Goal: Task Accomplishment & Management: Use online tool/utility

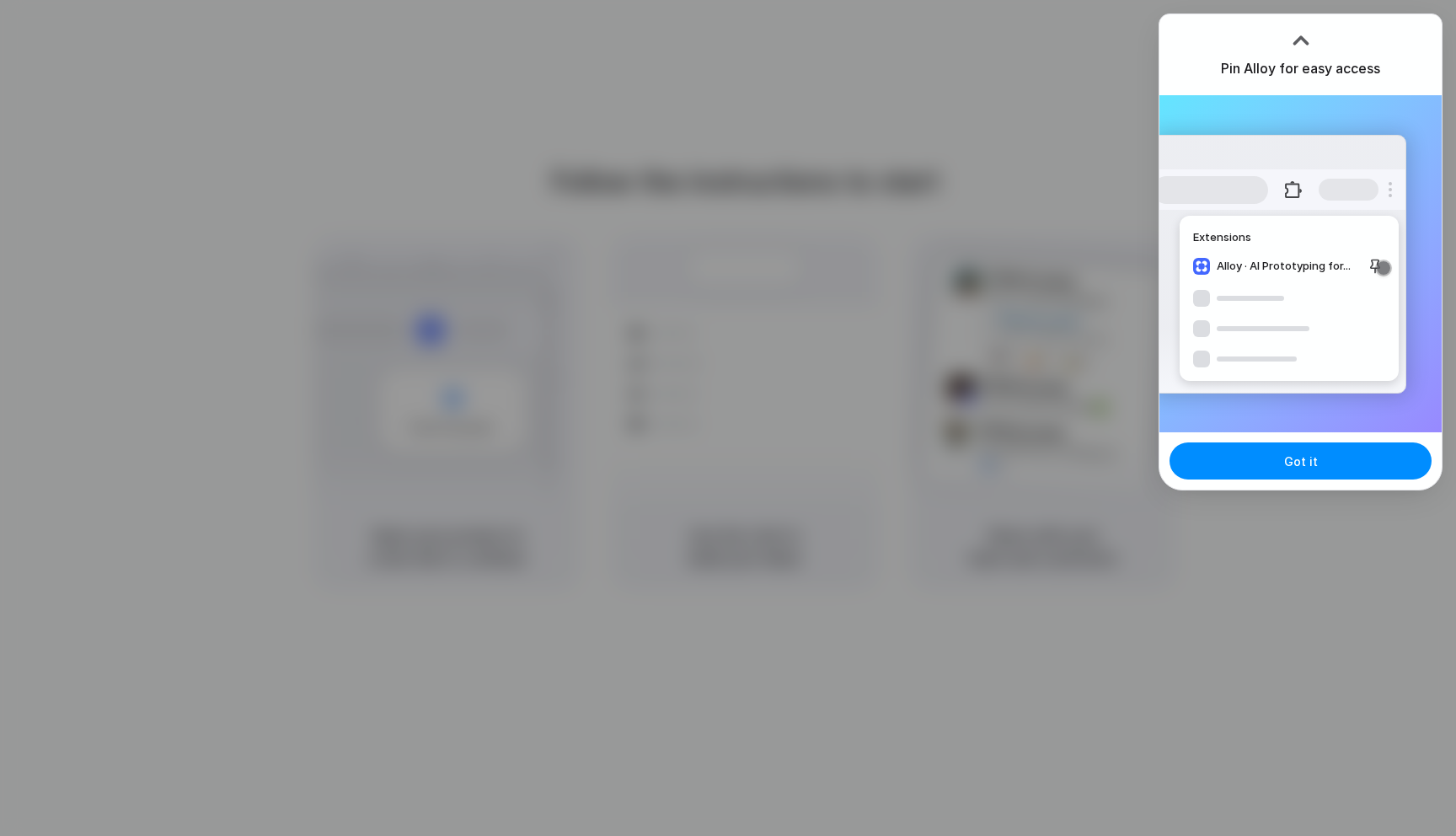
click at [1287, 502] on div at bounding box center [728, 418] width 1456 height 836
click at [1282, 468] on button "Got it" at bounding box center [1301, 460] width 262 height 37
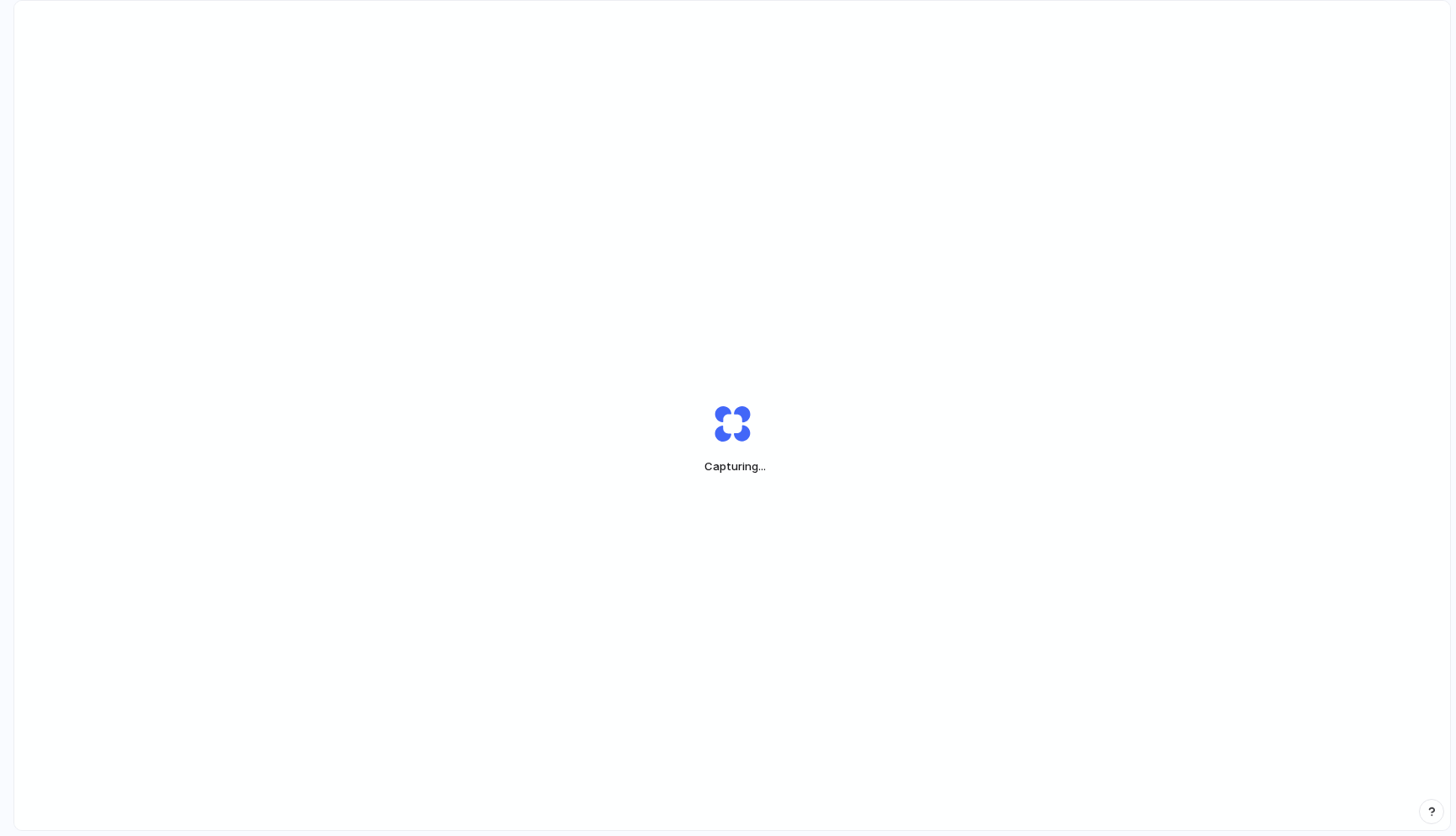
drag, startPoint x: 706, startPoint y: 470, endPoint x: 800, endPoint y: 471, distance: 94.0
click at [800, 471] on div "Capturing ..." at bounding box center [732, 439] width 422 height 127
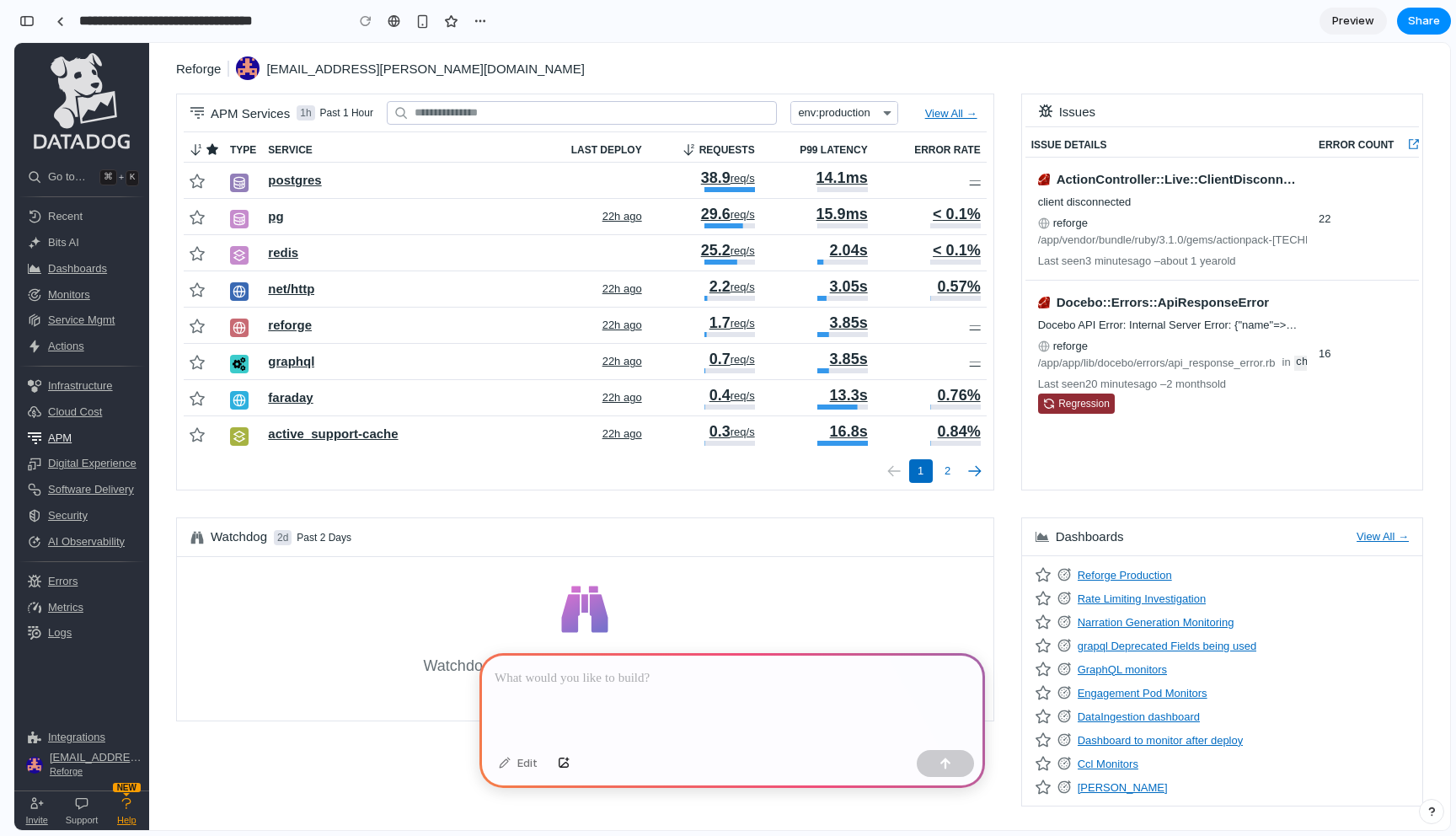
click at [580, 682] on p at bounding box center [732, 677] width 475 height 20
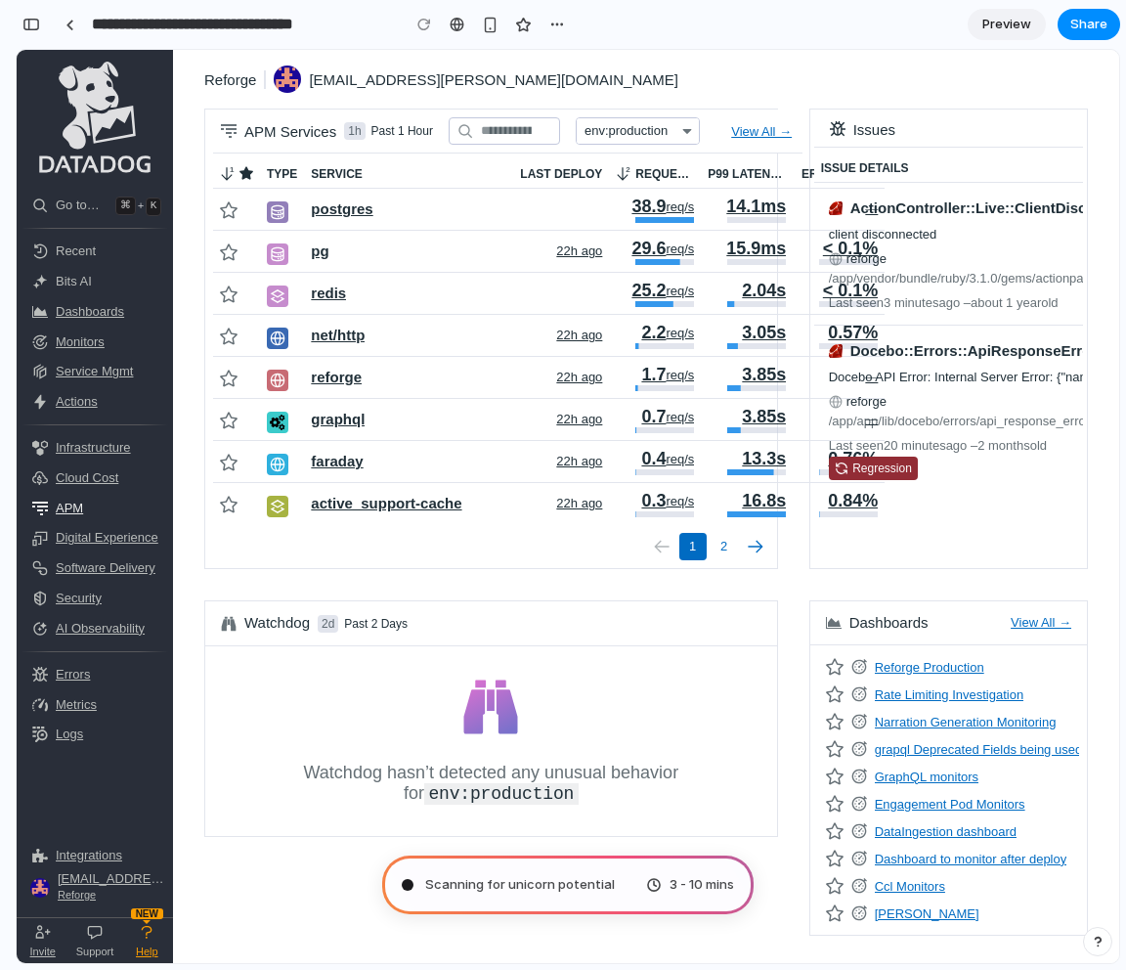
scroll to position [0, 18]
click at [27, 24] on div "button" at bounding box center [31, 25] width 18 height 14
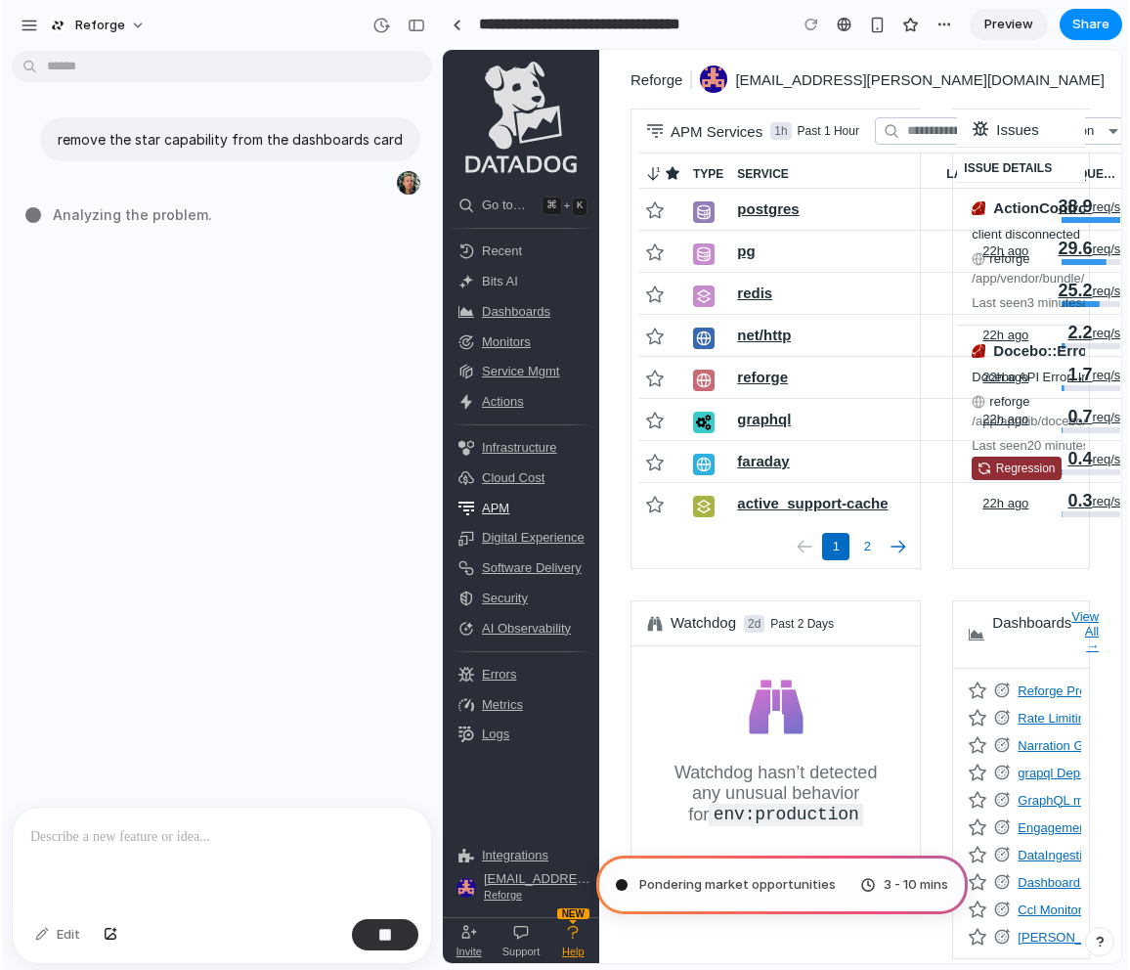
scroll to position [0, 0]
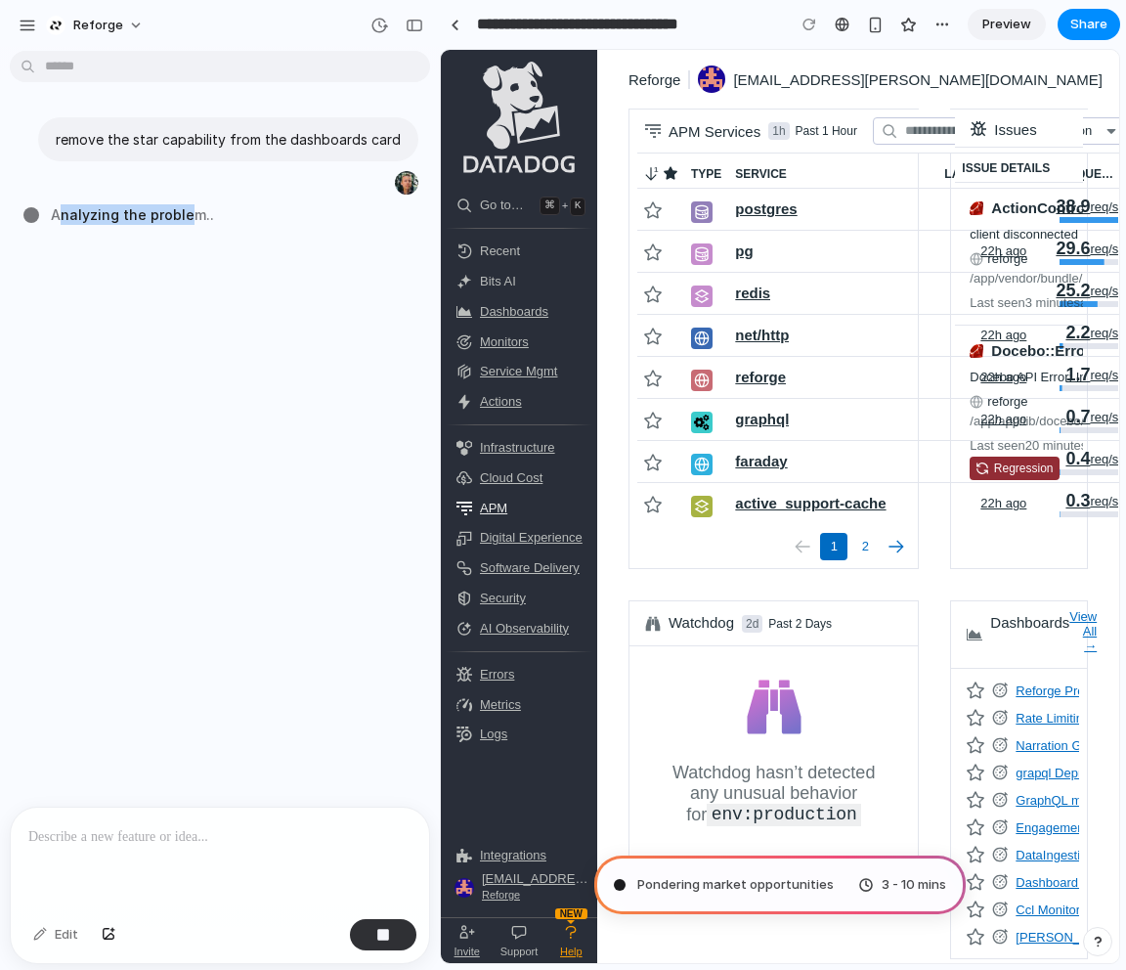
drag, startPoint x: 60, startPoint y: 216, endPoint x: 185, endPoint y: 220, distance: 125.2
click at [185, 220] on span "Analyzing the problem .." at bounding box center [132, 214] width 163 height 21
drag, startPoint x: 201, startPoint y: 220, endPoint x: 81, endPoint y: 219, distance: 120.2
click at [81, 219] on div "Analyzing the problem ." at bounding box center [225, 214] width 405 height 21
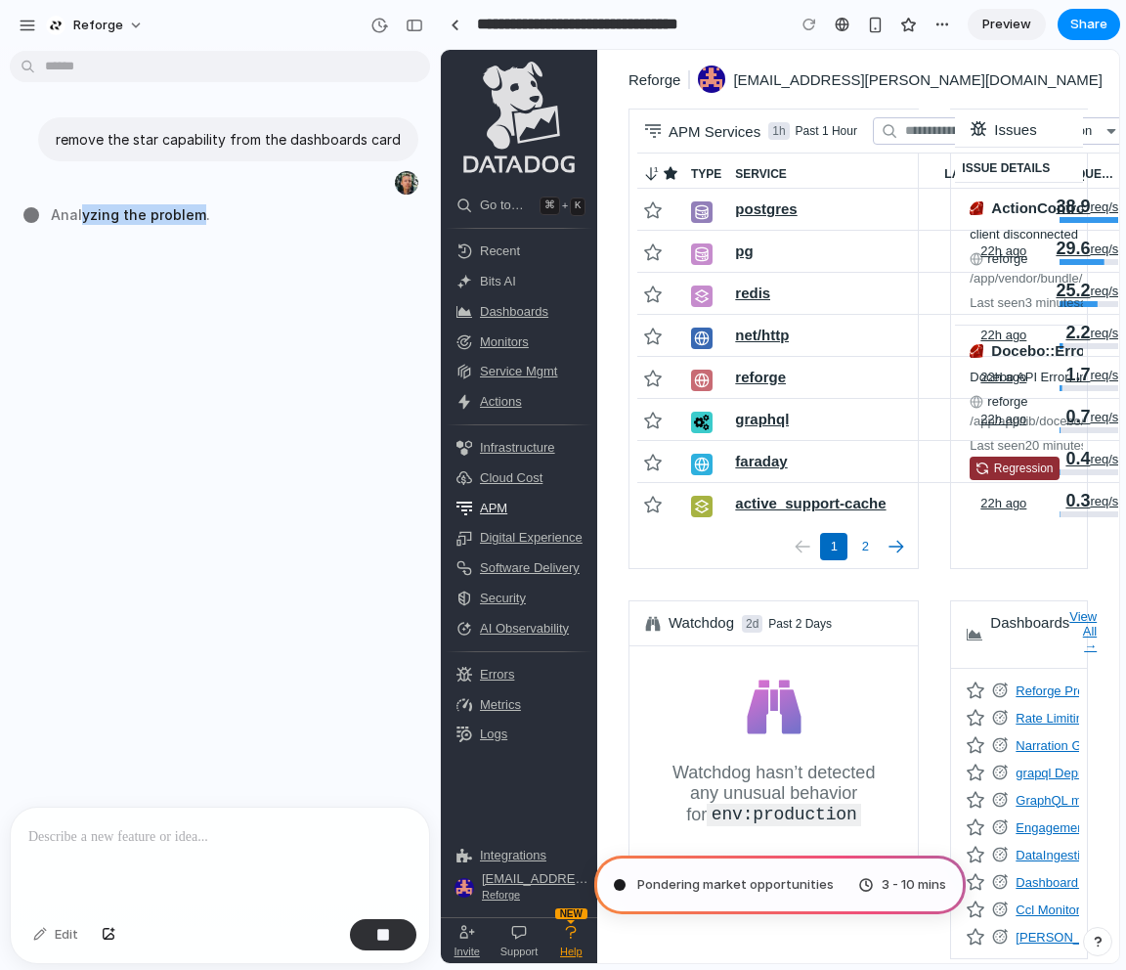
click at [81, 219] on span "Analyzing the problem ." at bounding box center [130, 214] width 159 height 21
click at [154, 219] on span "Mapping the product journey .." at bounding box center [155, 214] width 208 height 21
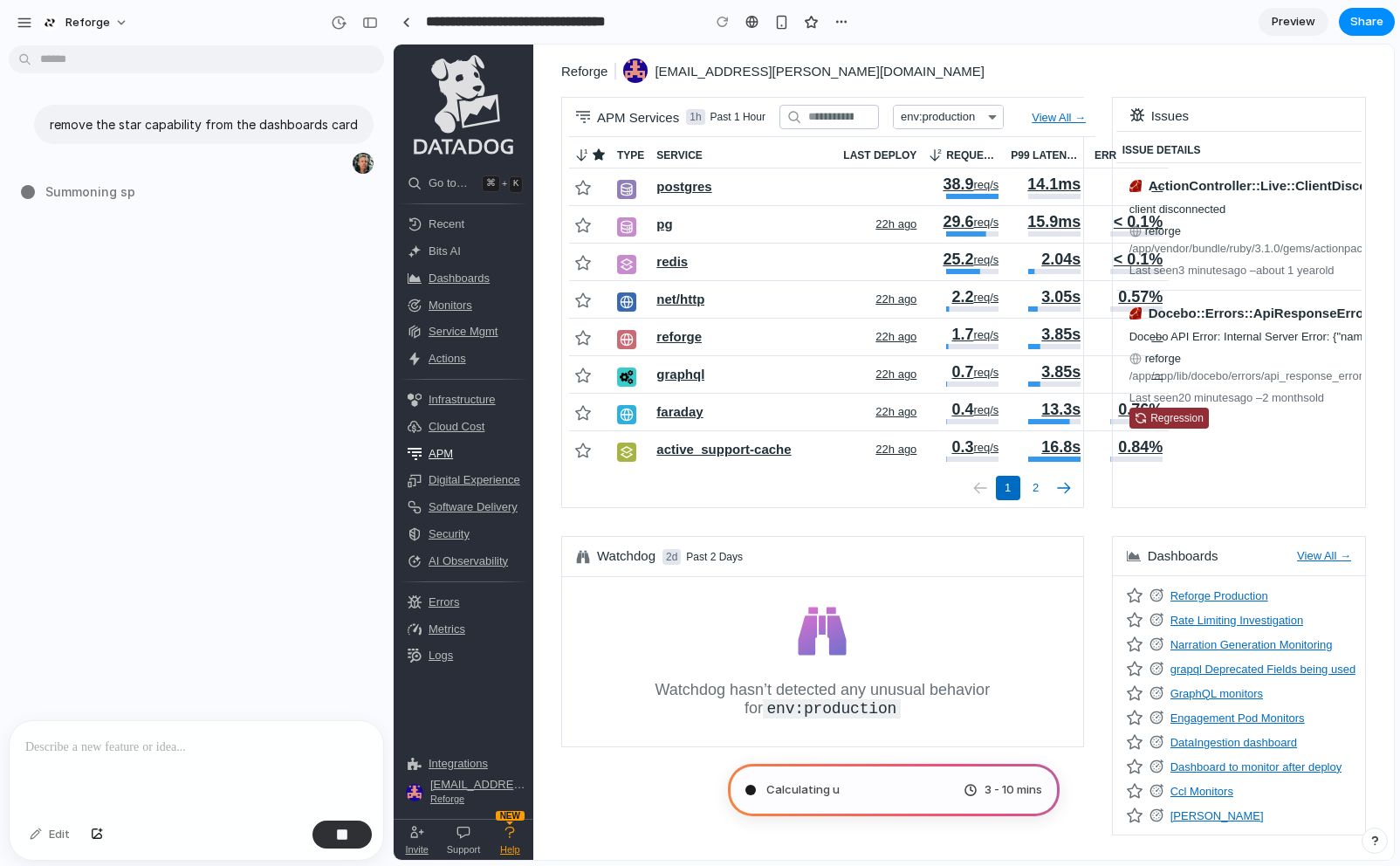
click at [1299, 26] on span "Preview" at bounding box center [1293, 22] width 44 height 18
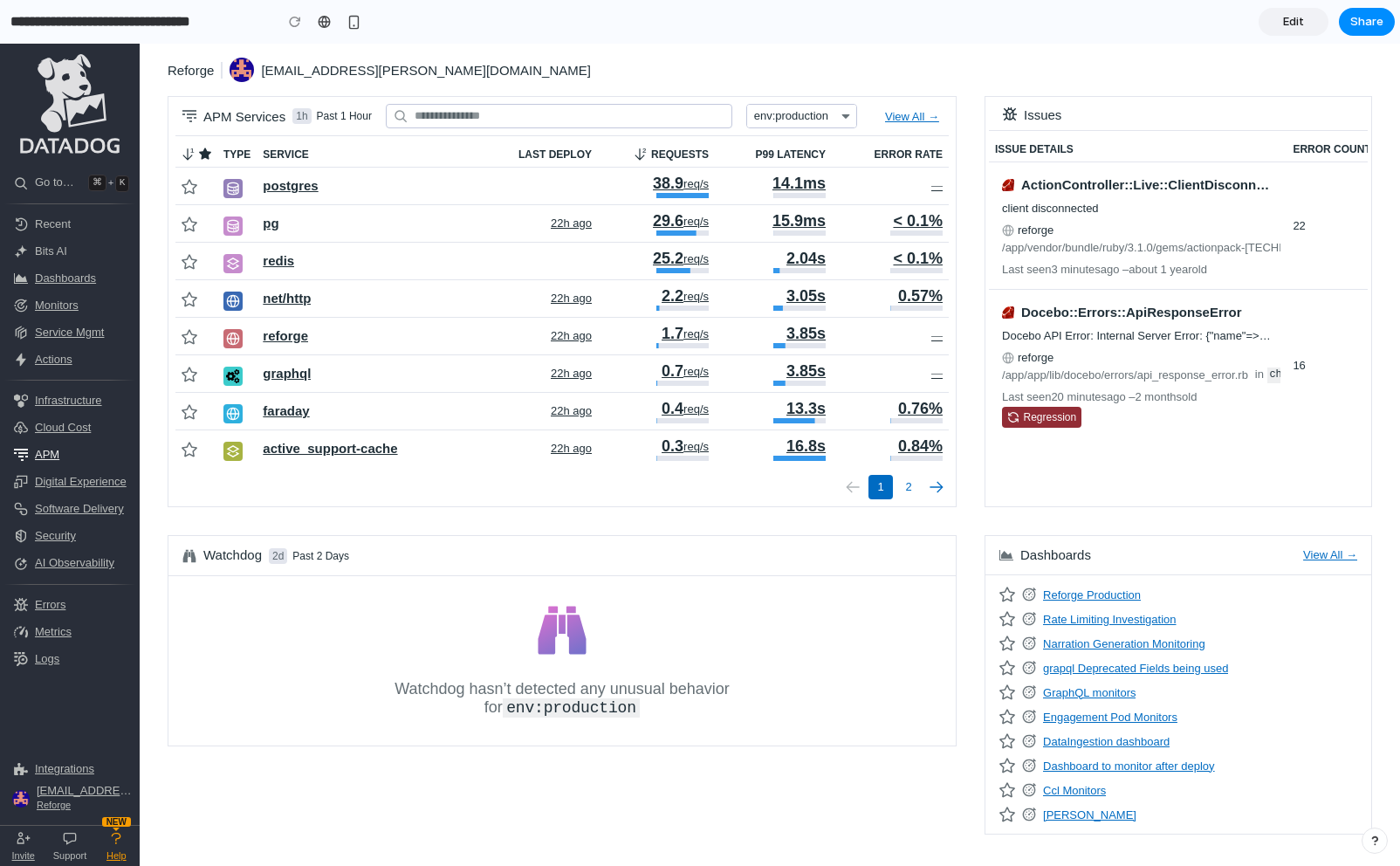
click at [1295, 26] on span "Edit" at bounding box center [1293, 22] width 21 height 18
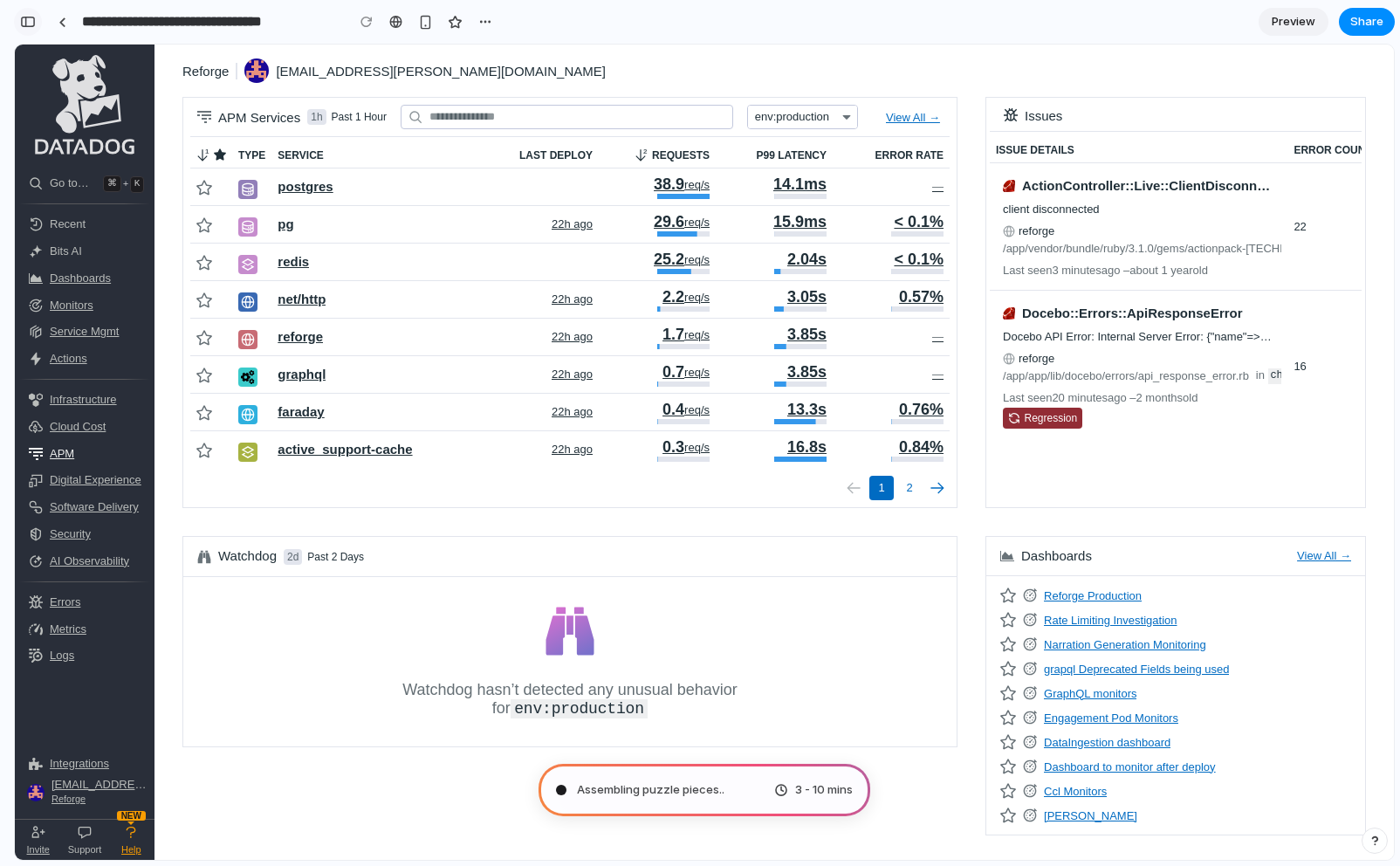
click at [26, 16] on div "button" at bounding box center [28, 22] width 16 height 12
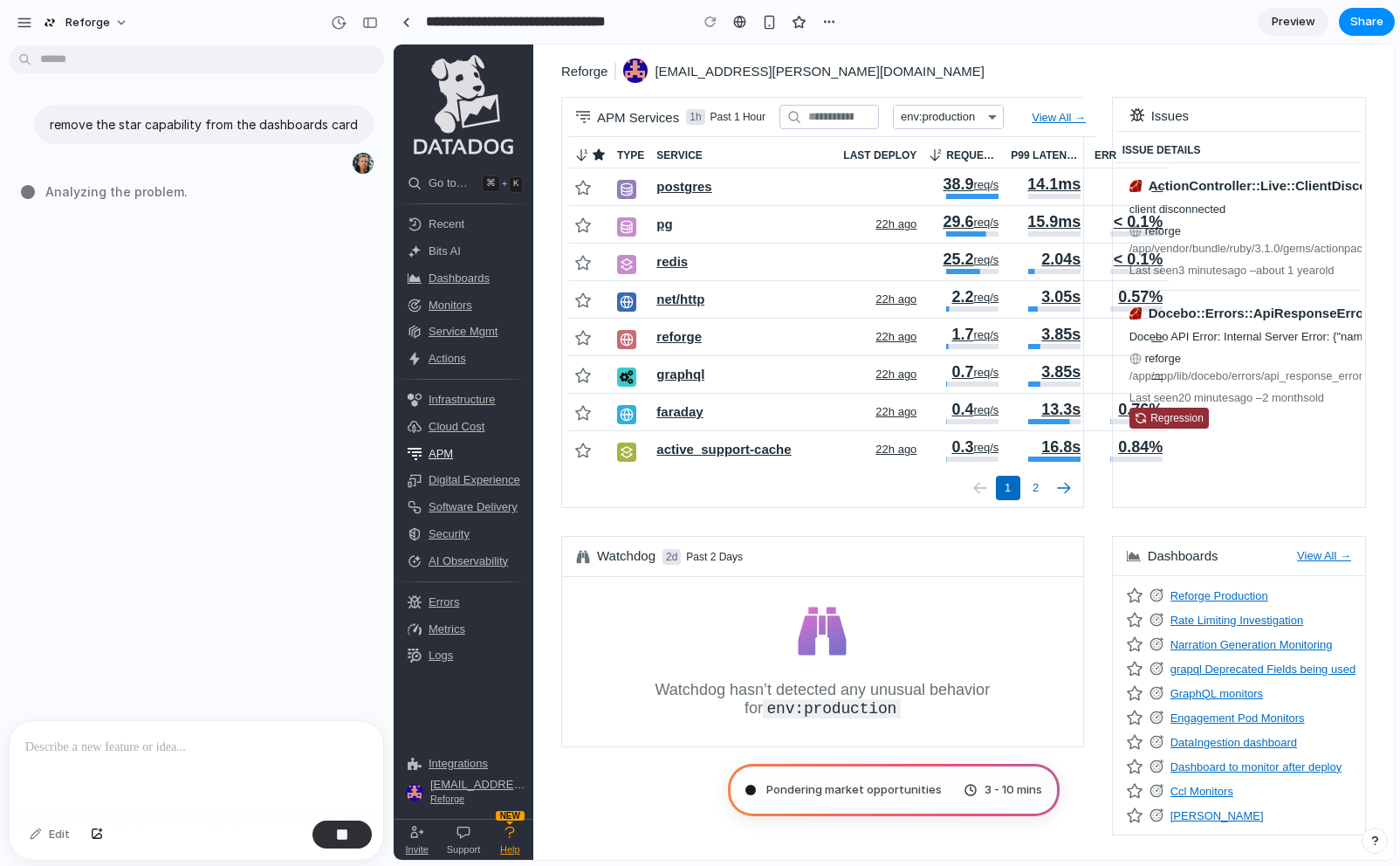
click at [168, 750] on p at bounding box center [196, 746] width 342 height 21
